Goal: Information Seeking & Learning: Learn about a topic

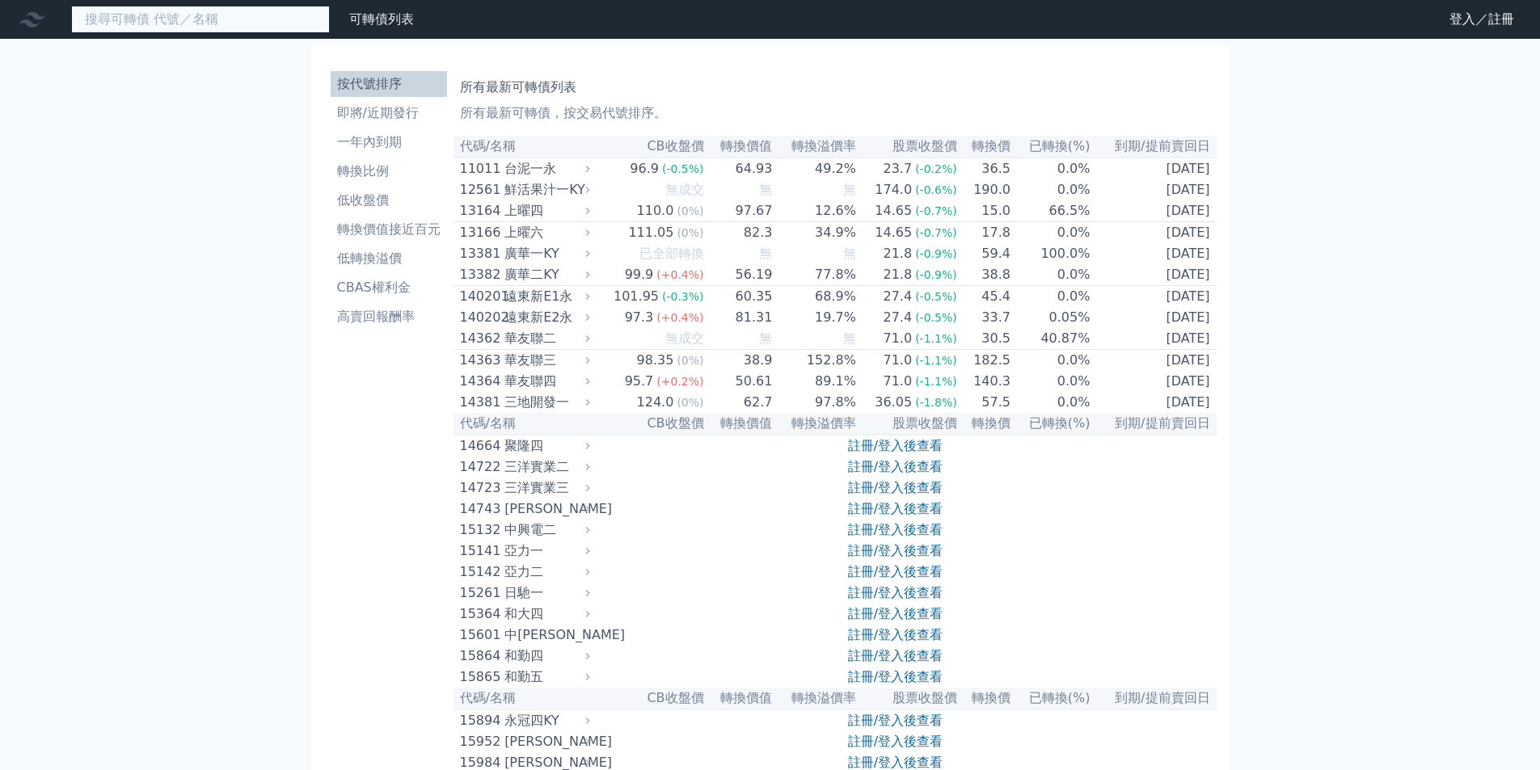
click at [238, 31] on input at bounding box center [200, 19] width 259 height 27
click at [235, 23] on input at bounding box center [200, 19] width 259 height 27
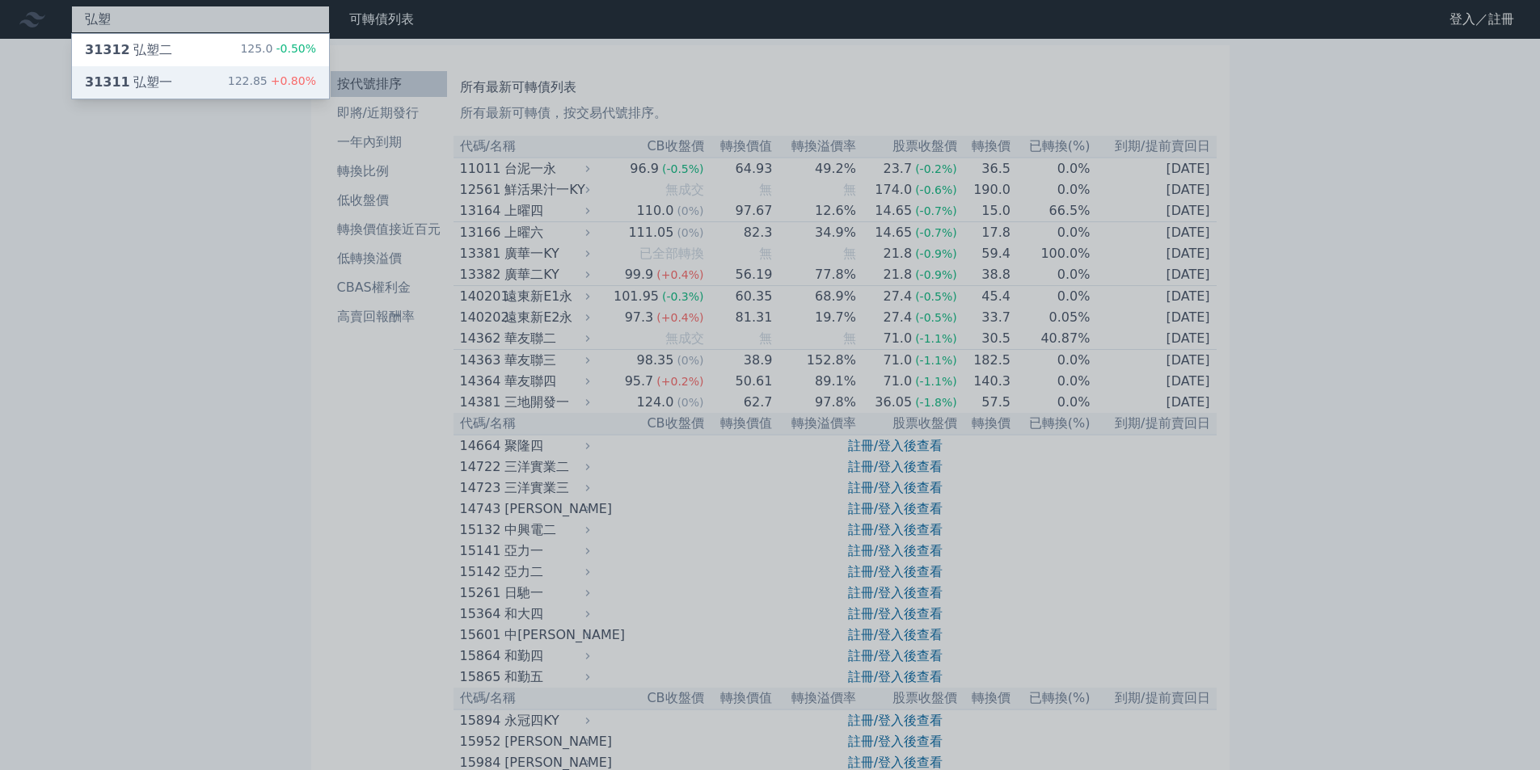
type input "弘塑"
click at [186, 85] on div "31311 弘塑一 122.85 +0.80%" at bounding box center [200, 82] width 257 height 32
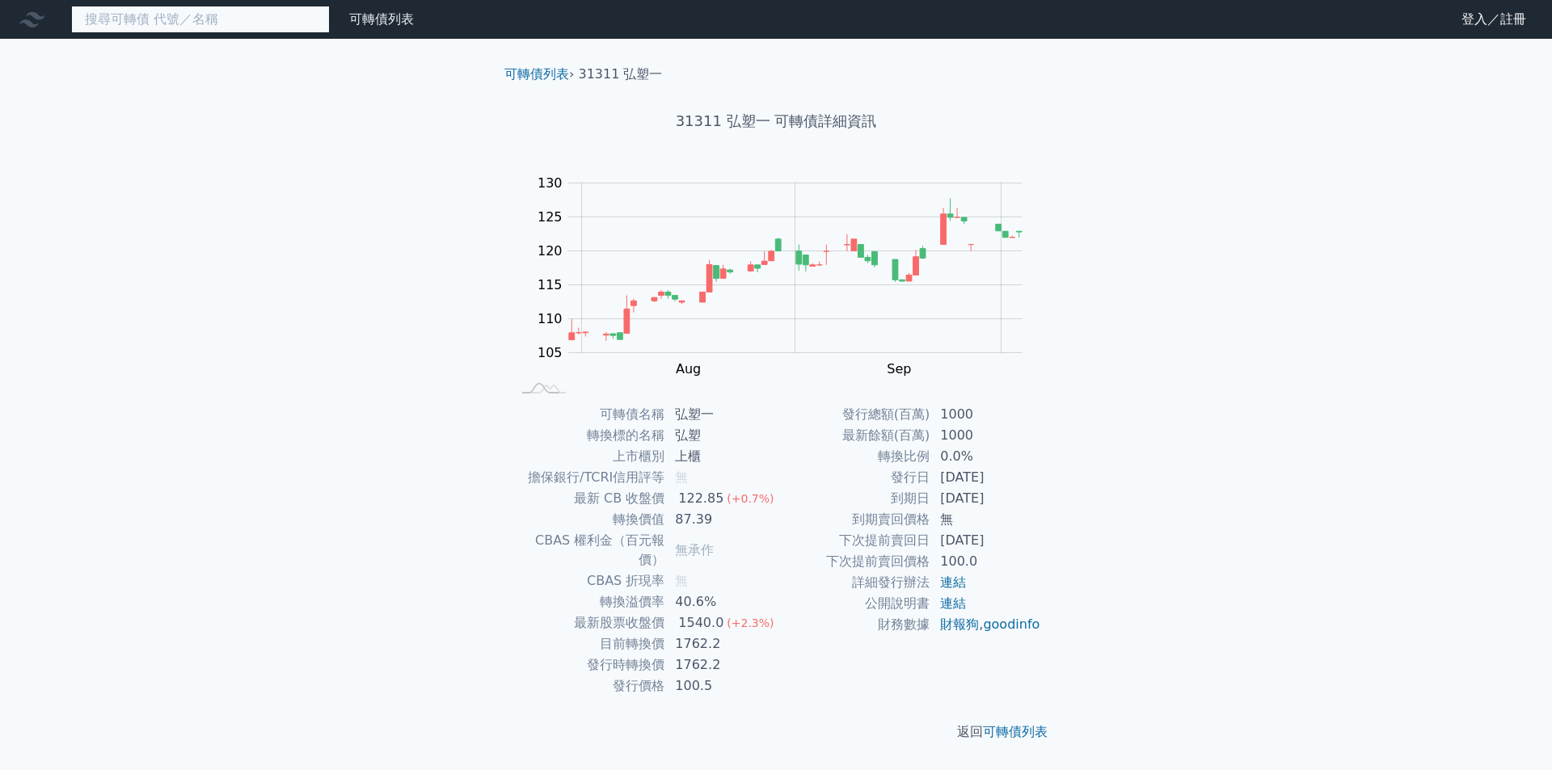
click at [125, 23] on input at bounding box center [200, 19] width 259 height 27
drag, startPoint x: 722, startPoint y: 120, endPoint x: 755, endPoint y: 121, distance: 33.2
click at [755, 121] on h1 "31311 弘塑一 可轉債詳細資訊" at bounding box center [776, 121] width 569 height 23
copy h1 "弘塑"
click at [271, 28] on input at bounding box center [200, 19] width 259 height 27
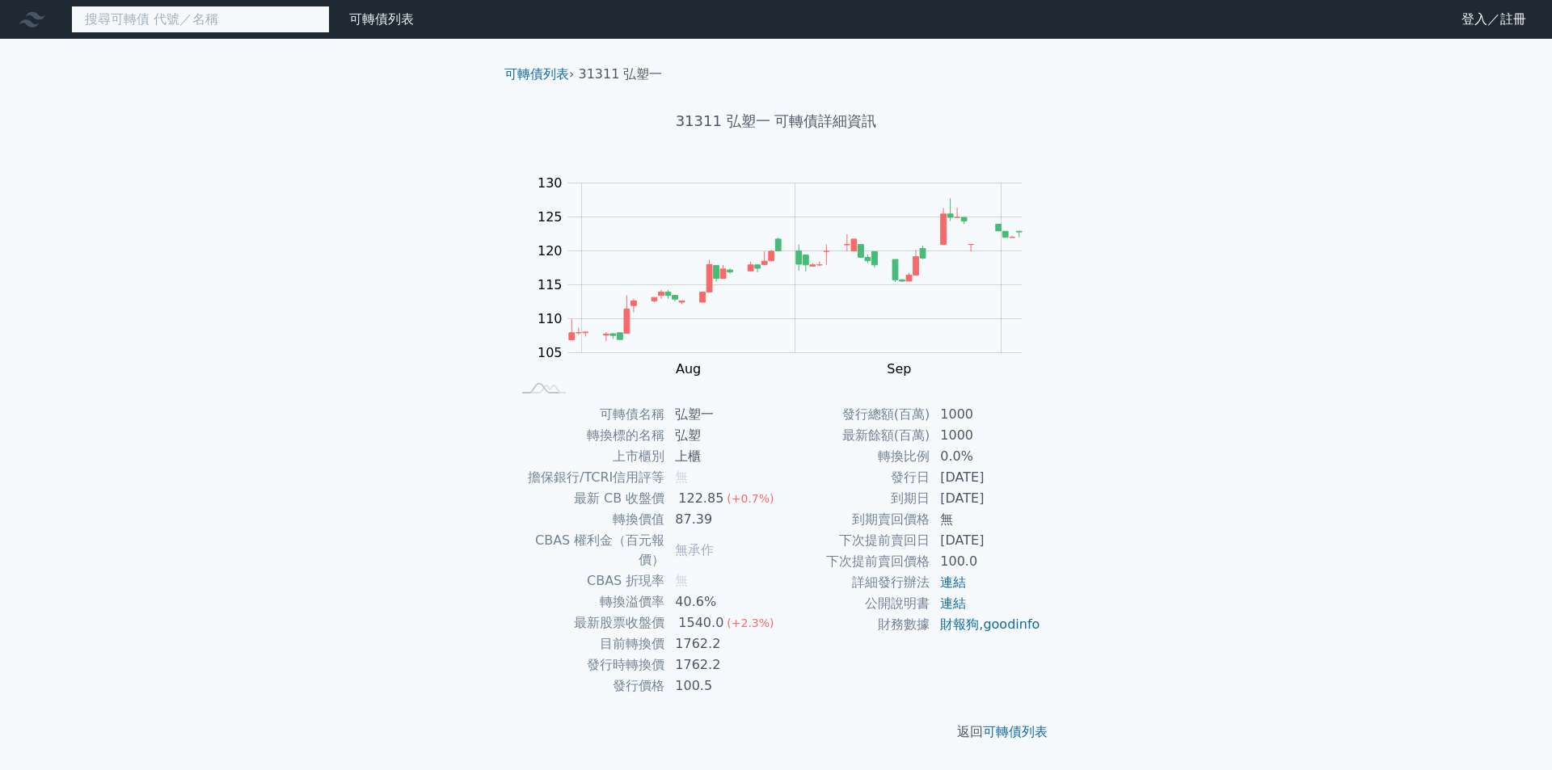
paste input "弘塑"
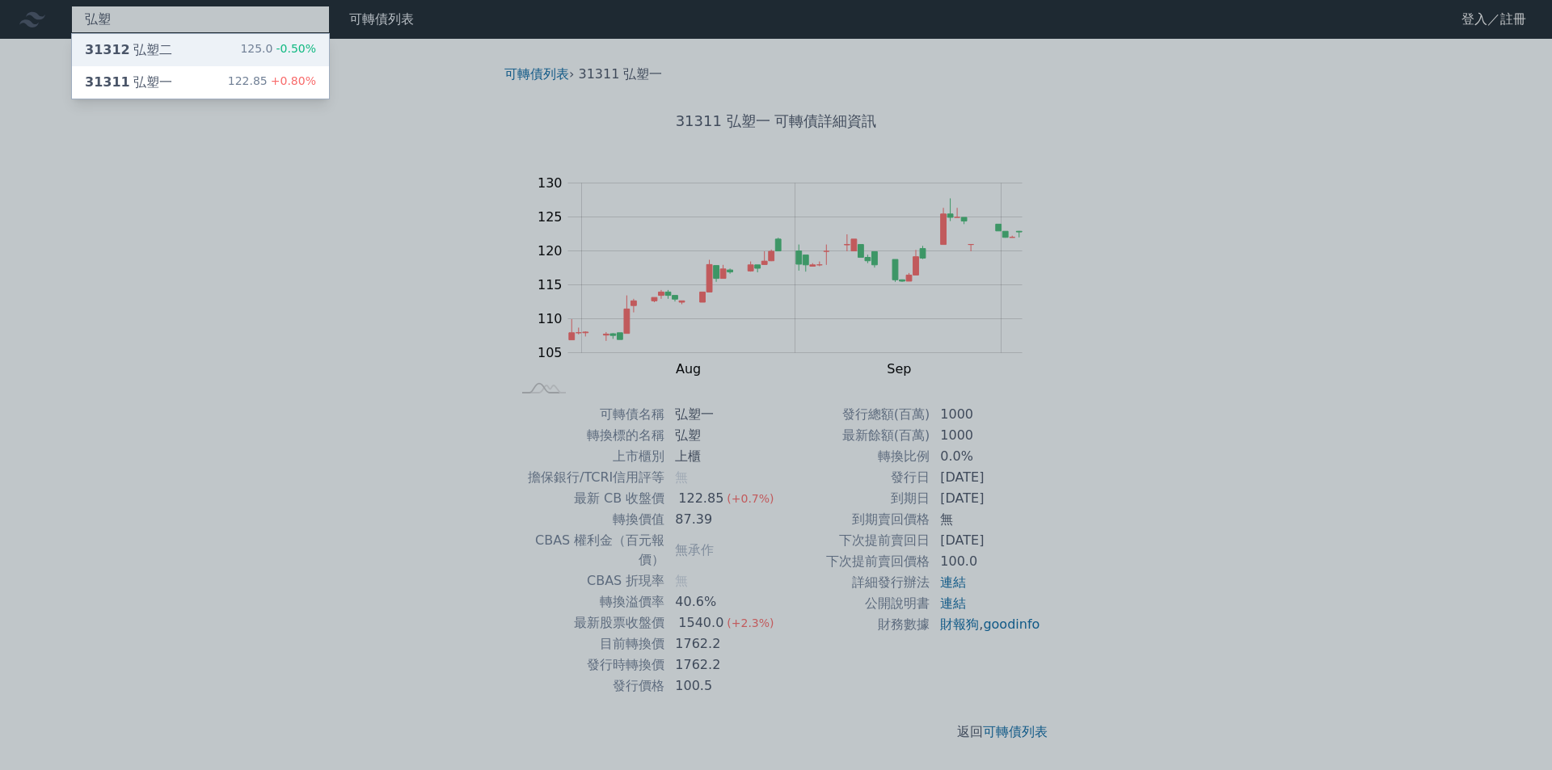
type input "弘塑"
click at [219, 59] on div "31312 弘塑二 125.0 -0.50%" at bounding box center [200, 50] width 257 height 32
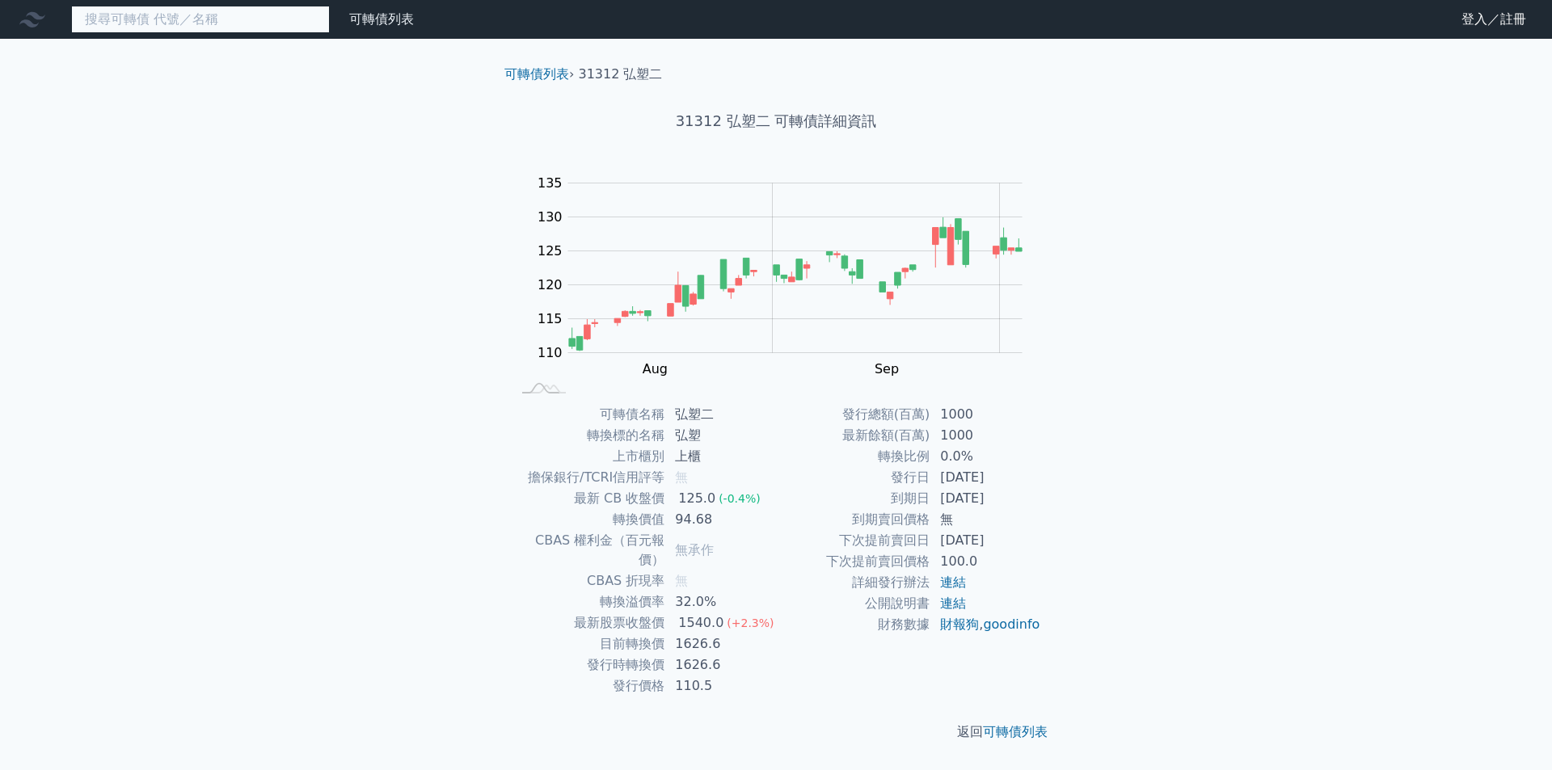
click at [204, 22] on input at bounding box center [200, 19] width 259 height 27
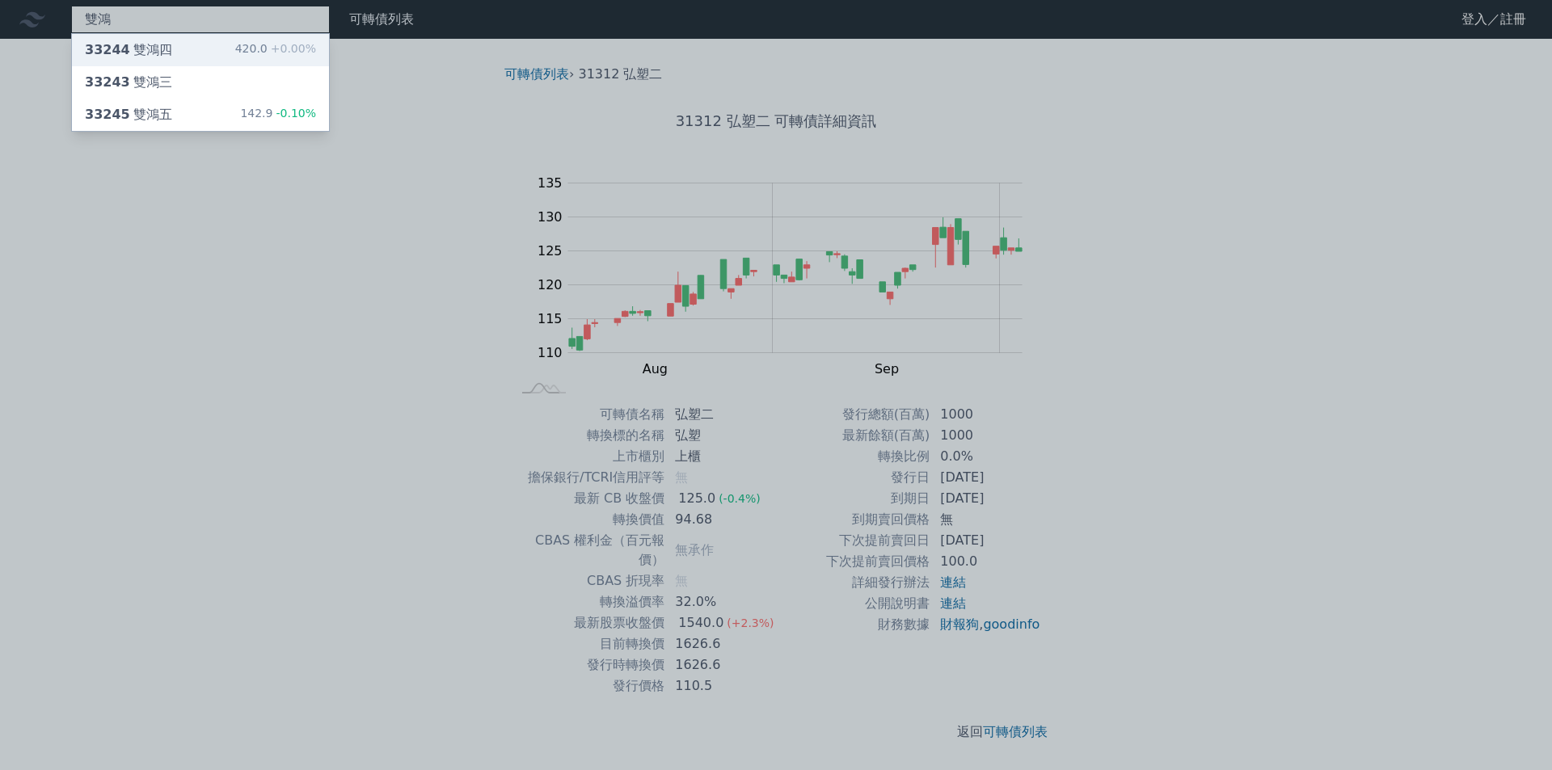
type input "雙鴻"
click at [188, 54] on div "33244 雙鴻四 420.0 +0.00%" at bounding box center [200, 50] width 257 height 32
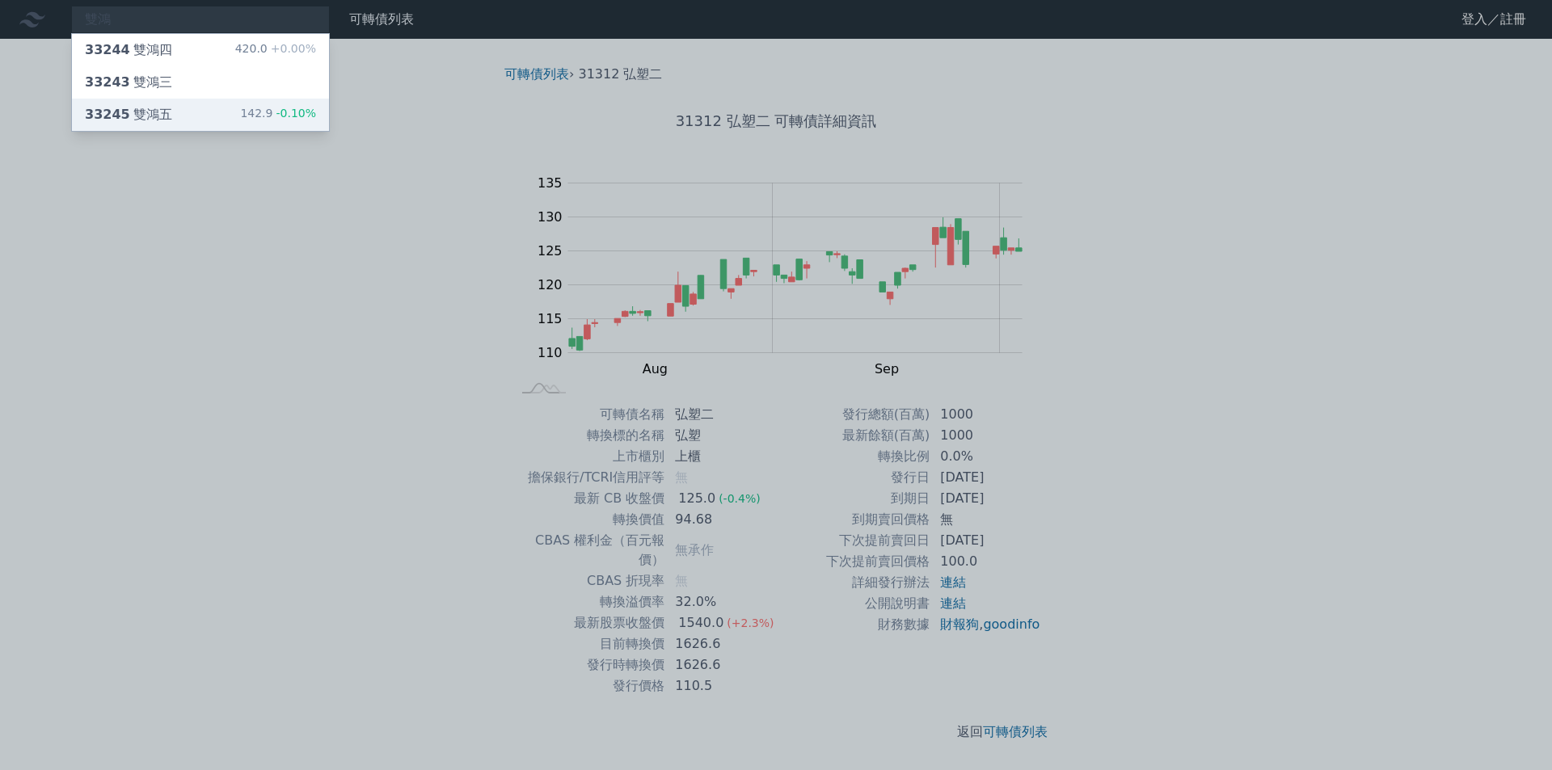
click at [221, 119] on div "33245 雙鴻五 142.9 -0.10%" at bounding box center [200, 115] width 257 height 32
